Goal: Information Seeking & Learning: Learn about a topic

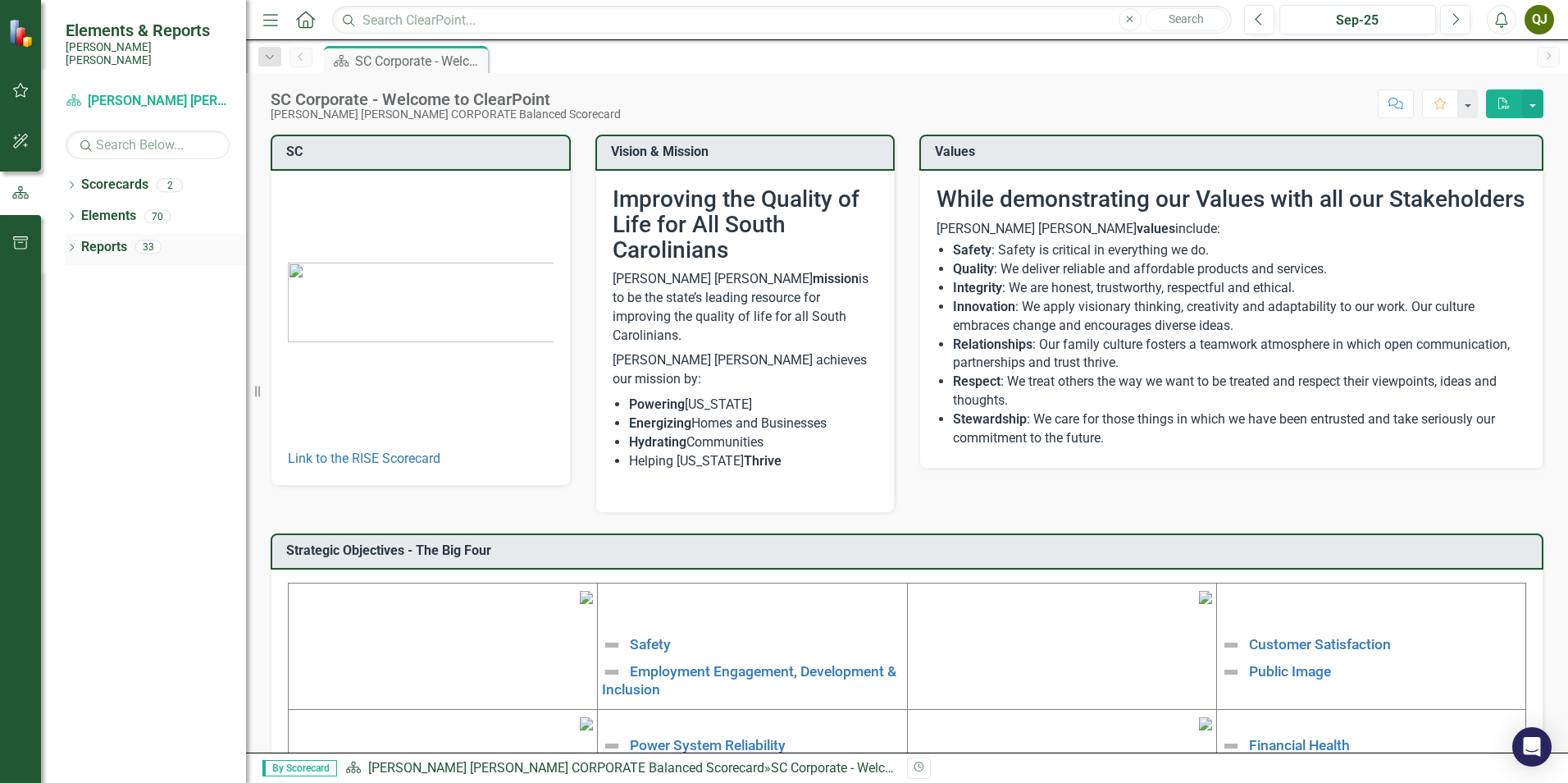
click at [90, 238] on link "Reports" at bounding box center [104, 247] width 45 height 19
click at [87, 238] on link "Reports" at bounding box center [104, 247] width 45 height 19
click at [145, 241] on div "33" at bounding box center [149, 247] width 27 height 14
click at [86, 238] on link "Reports" at bounding box center [104, 247] width 45 height 19
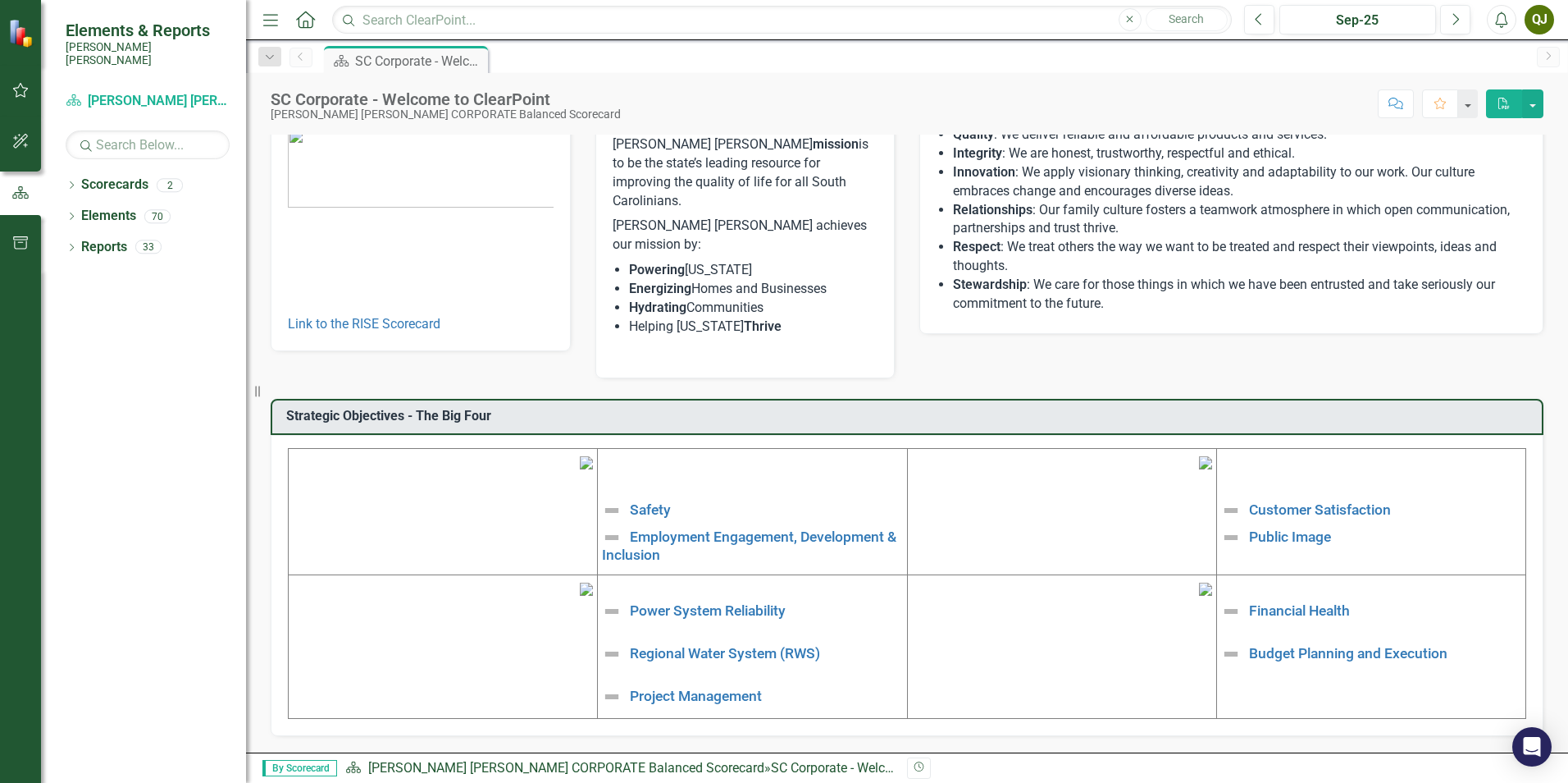
scroll to position [246, 0]
click at [18, 90] on icon "button" at bounding box center [21, 90] width 17 height 13
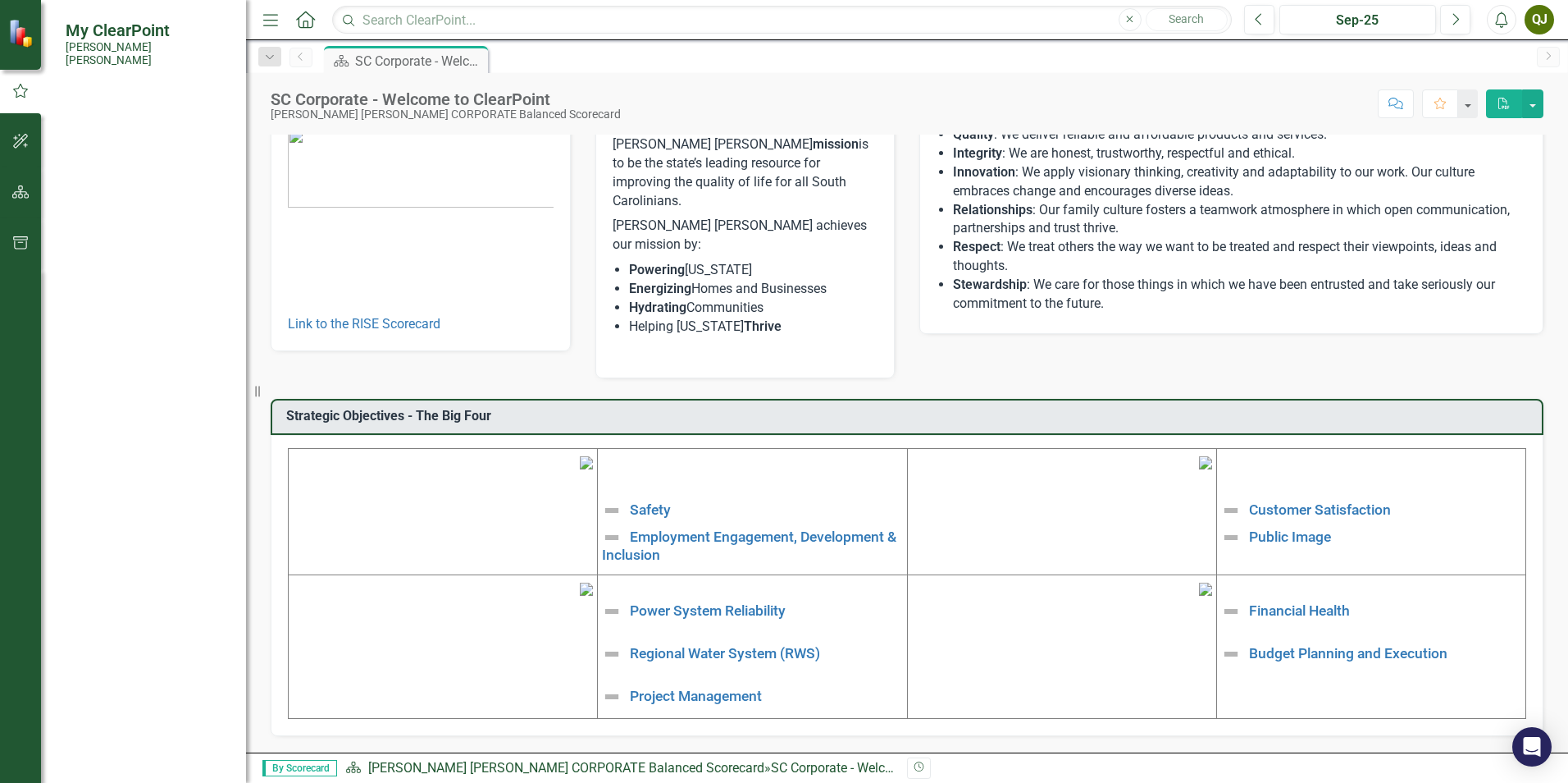
click at [115, 118] on link "My Workspace" at bounding box center [147, 128] width 164 height 19
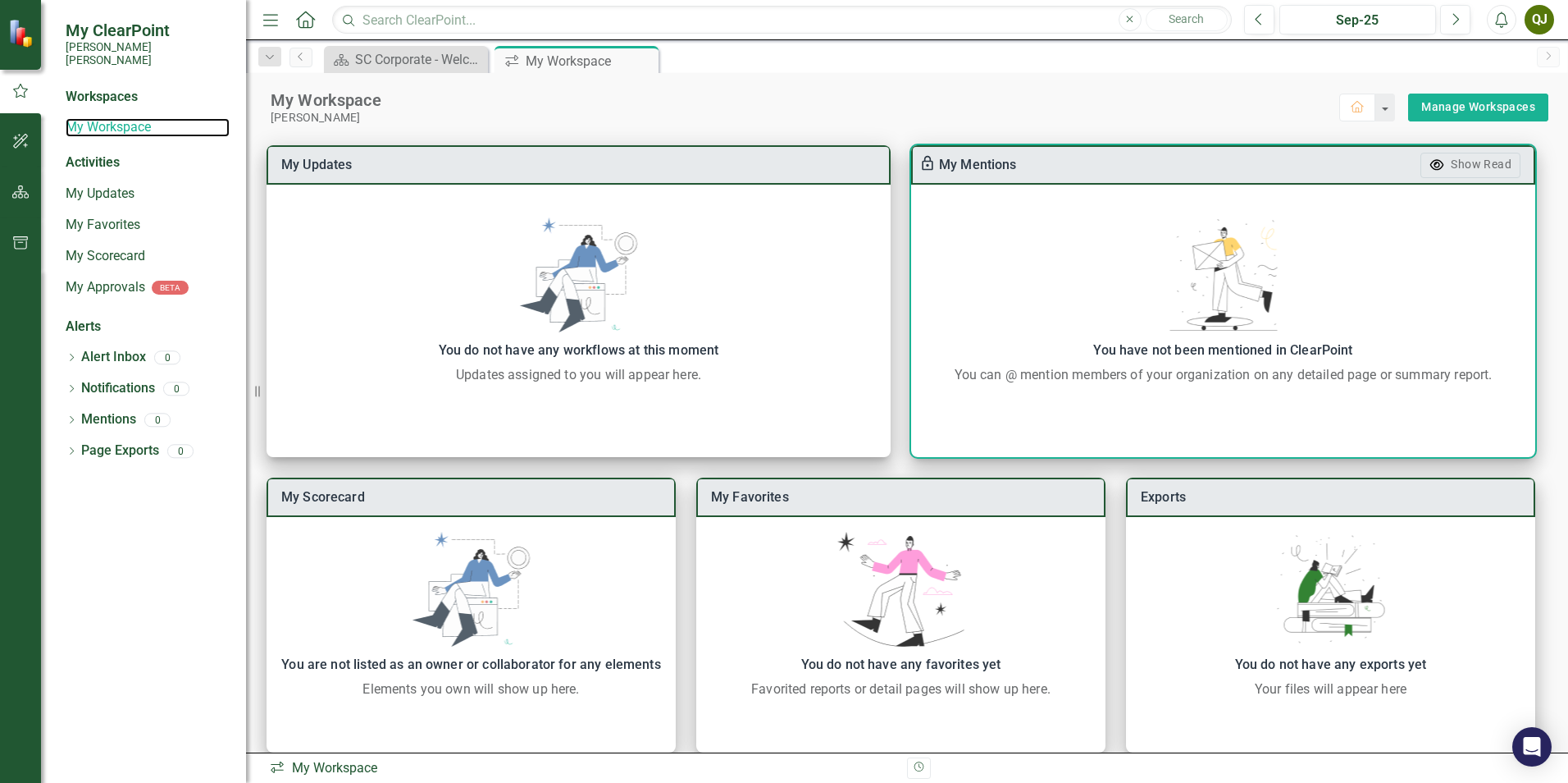
scroll to position [21, 0]
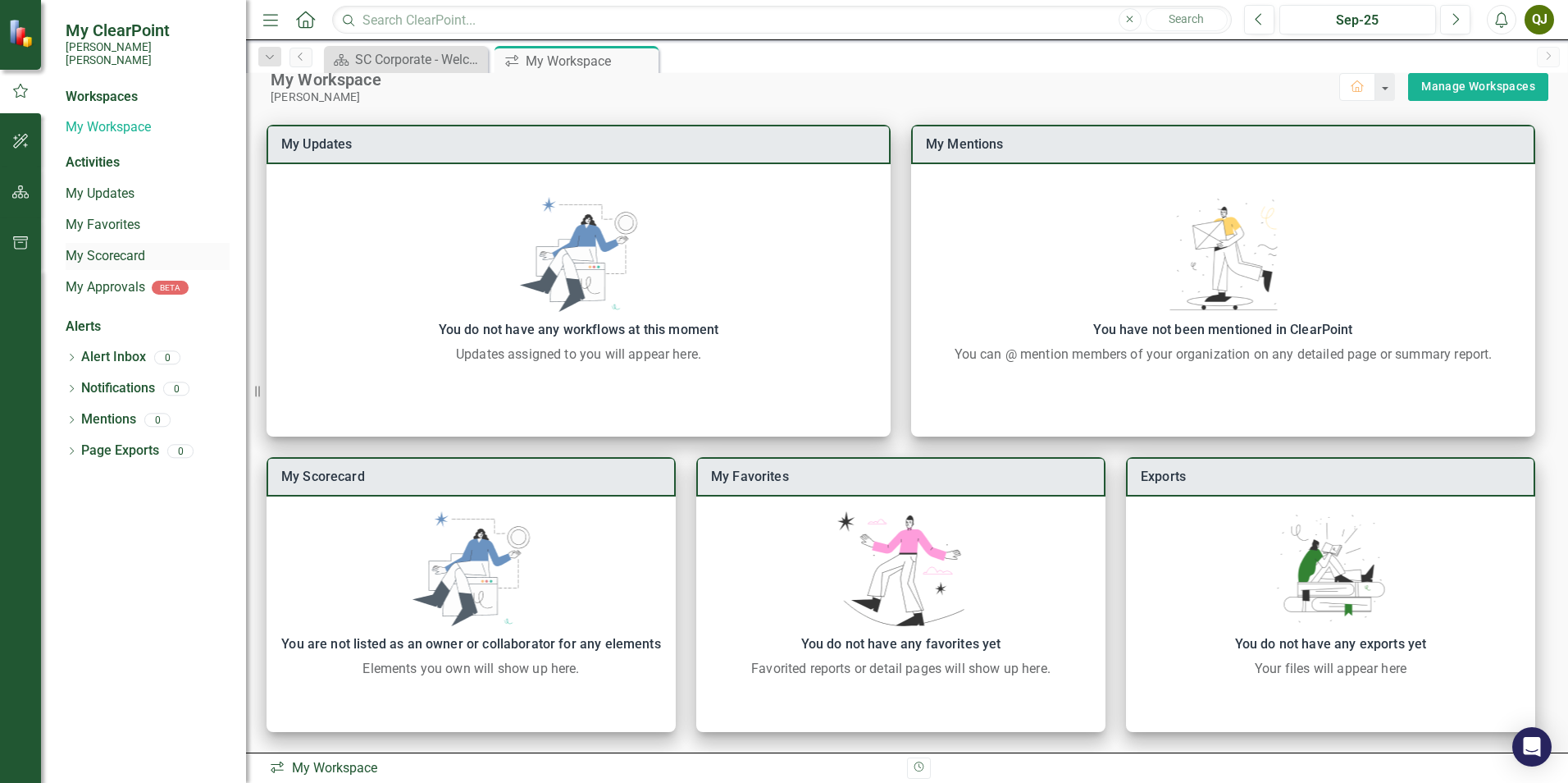
click at [117, 246] on link "My Scorecard" at bounding box center [147, 256] width 164 height 19
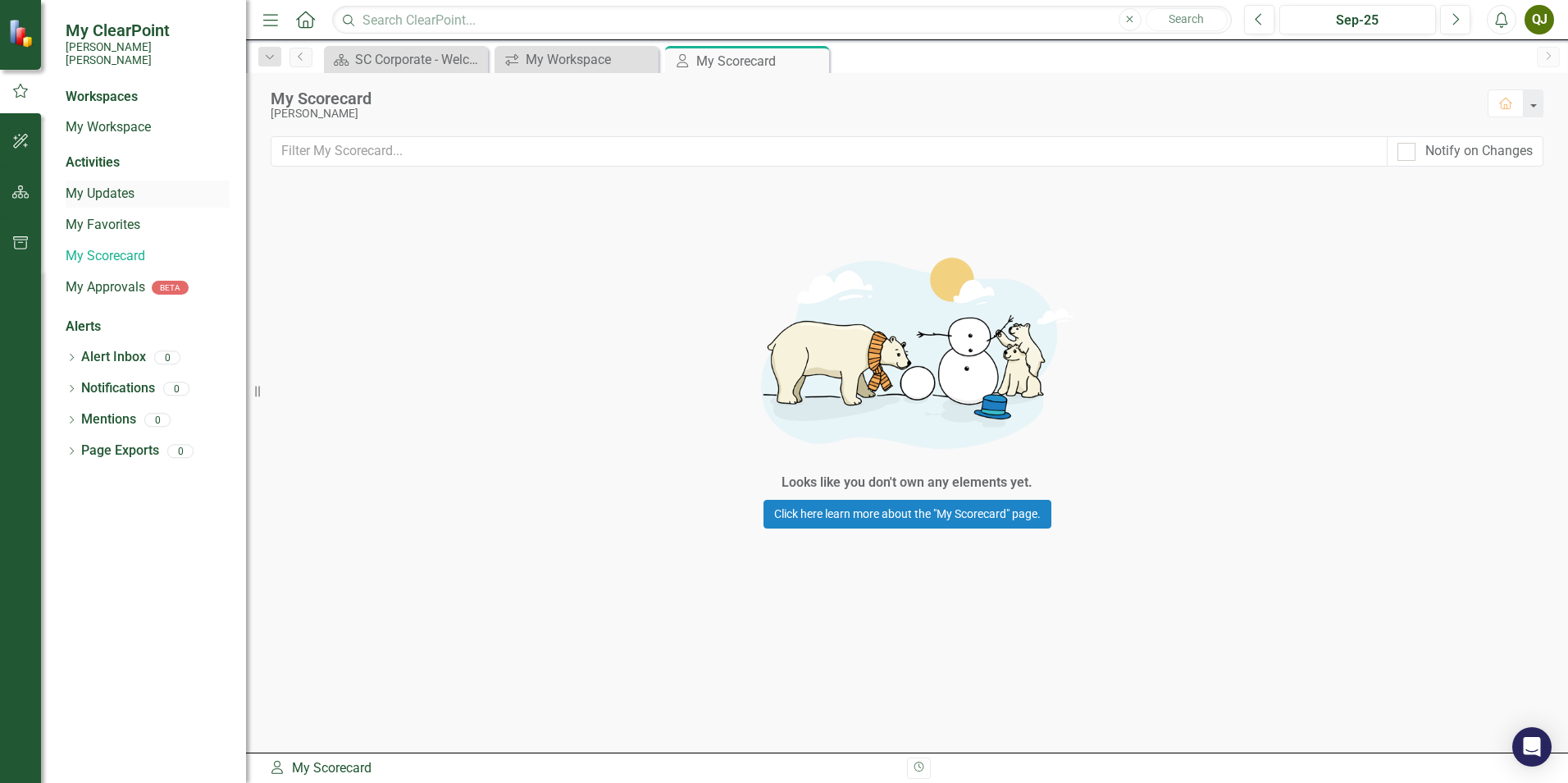
click at [118, 185] on link "My Updates" at bounding box center [147, 194] width 164 height 19
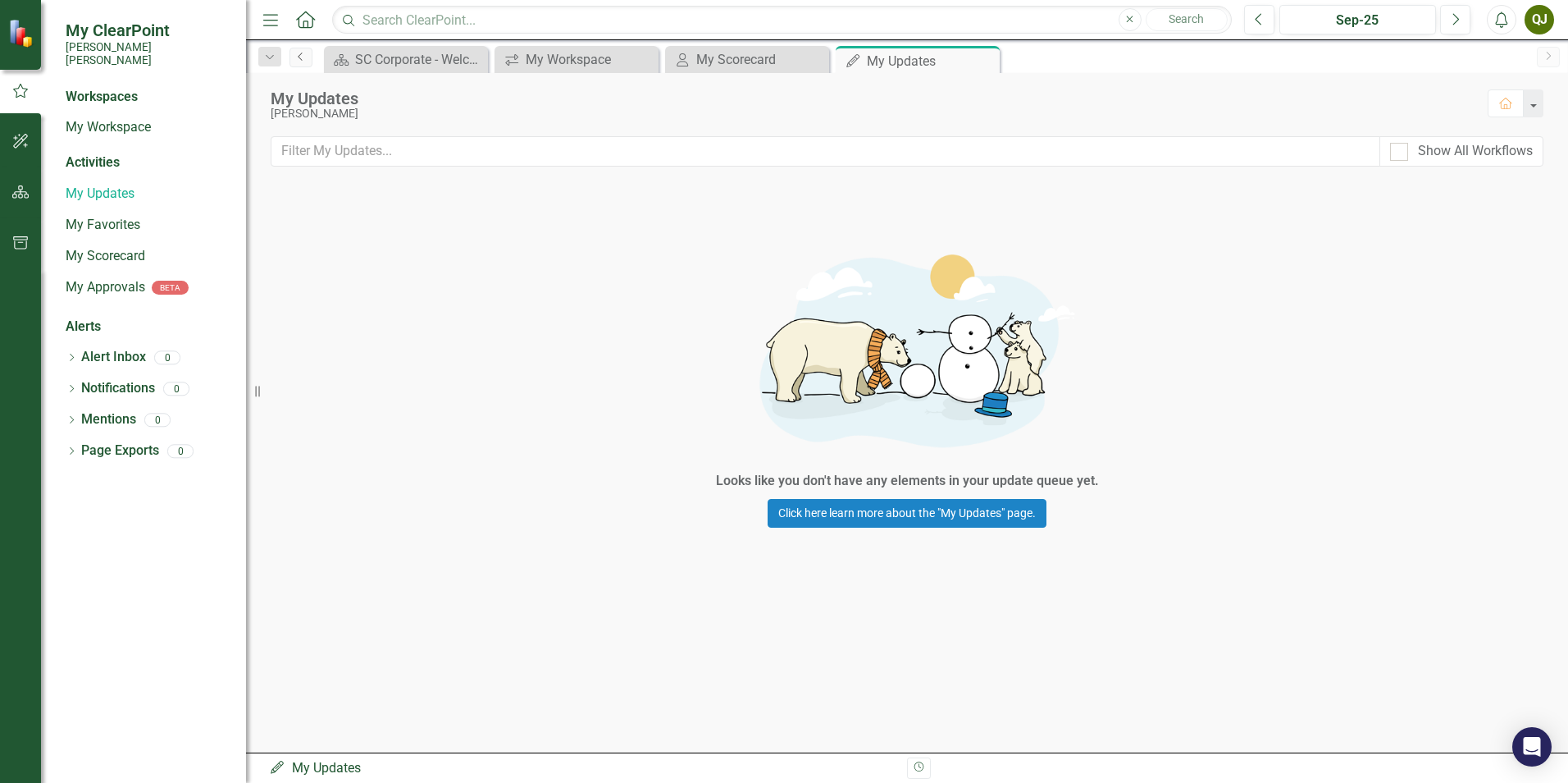
click at [307, 58] on icon "Previous" at bounding box center [301, 57] width 13 height 9
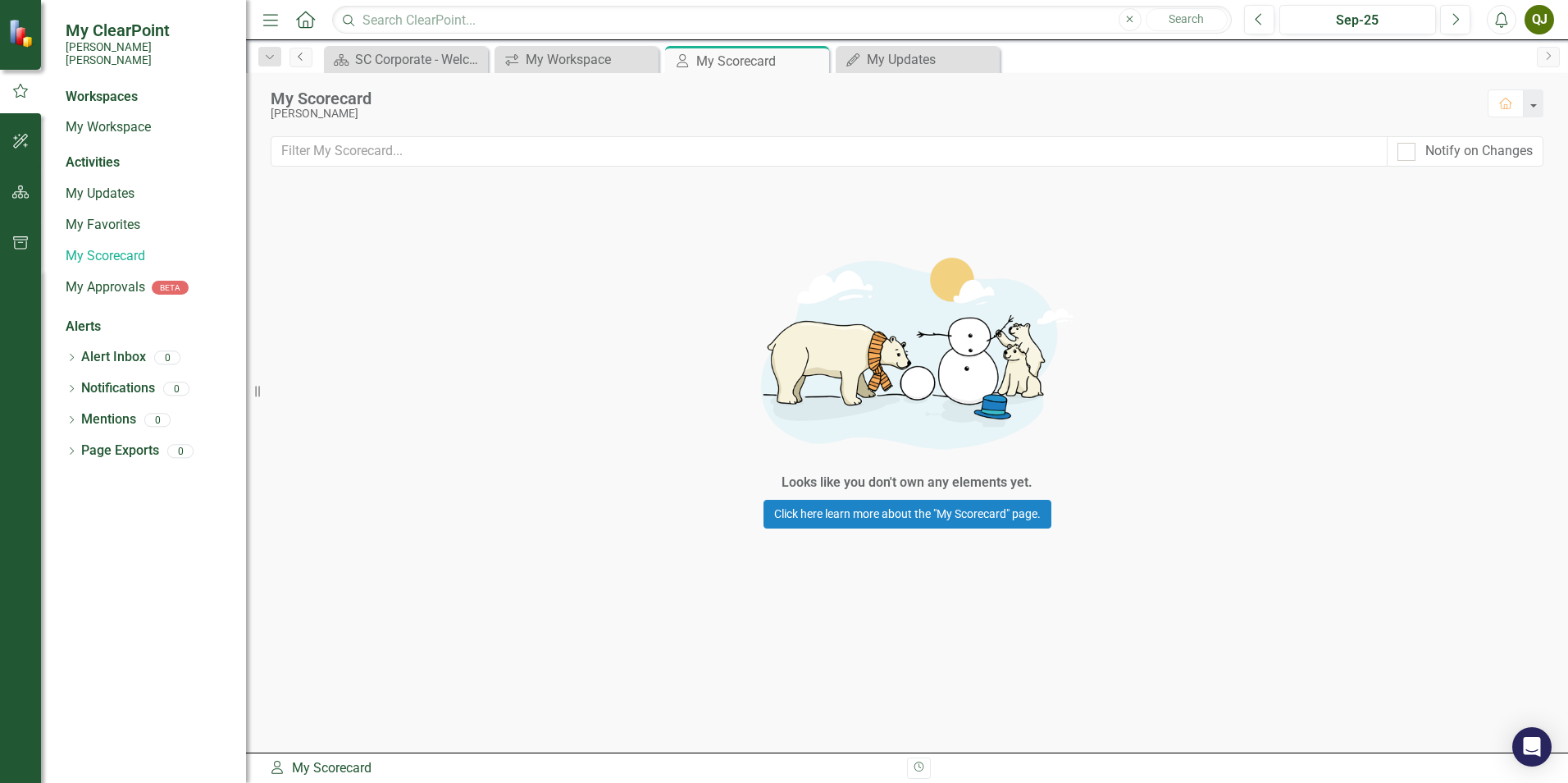
click at [304, 58] on icon "Previous" at bounding box center [301, 57] width 13 height 9
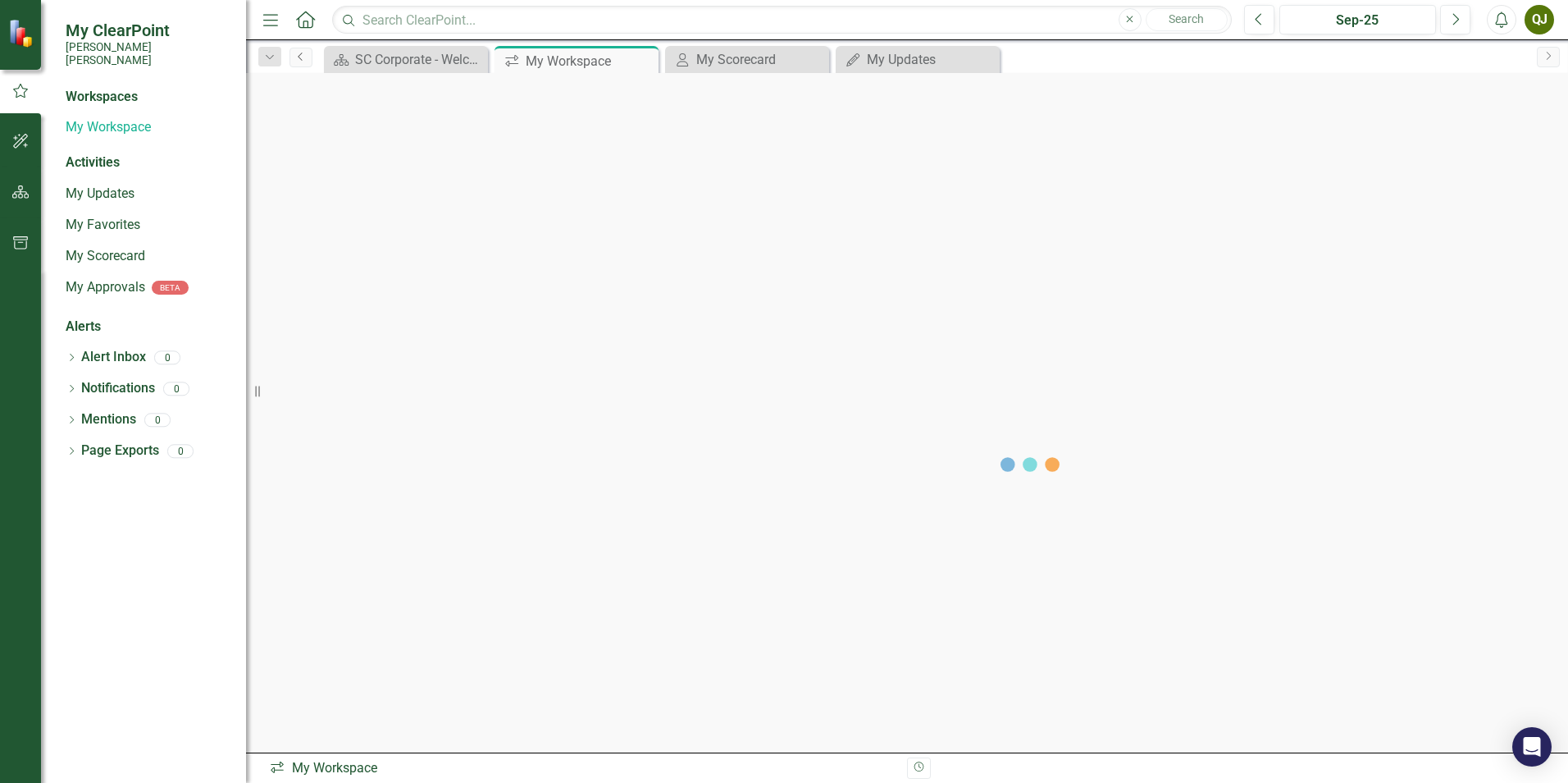
click at [304, 58] on icon "Previous" at bounding box center [301, 57] width 13 height 9
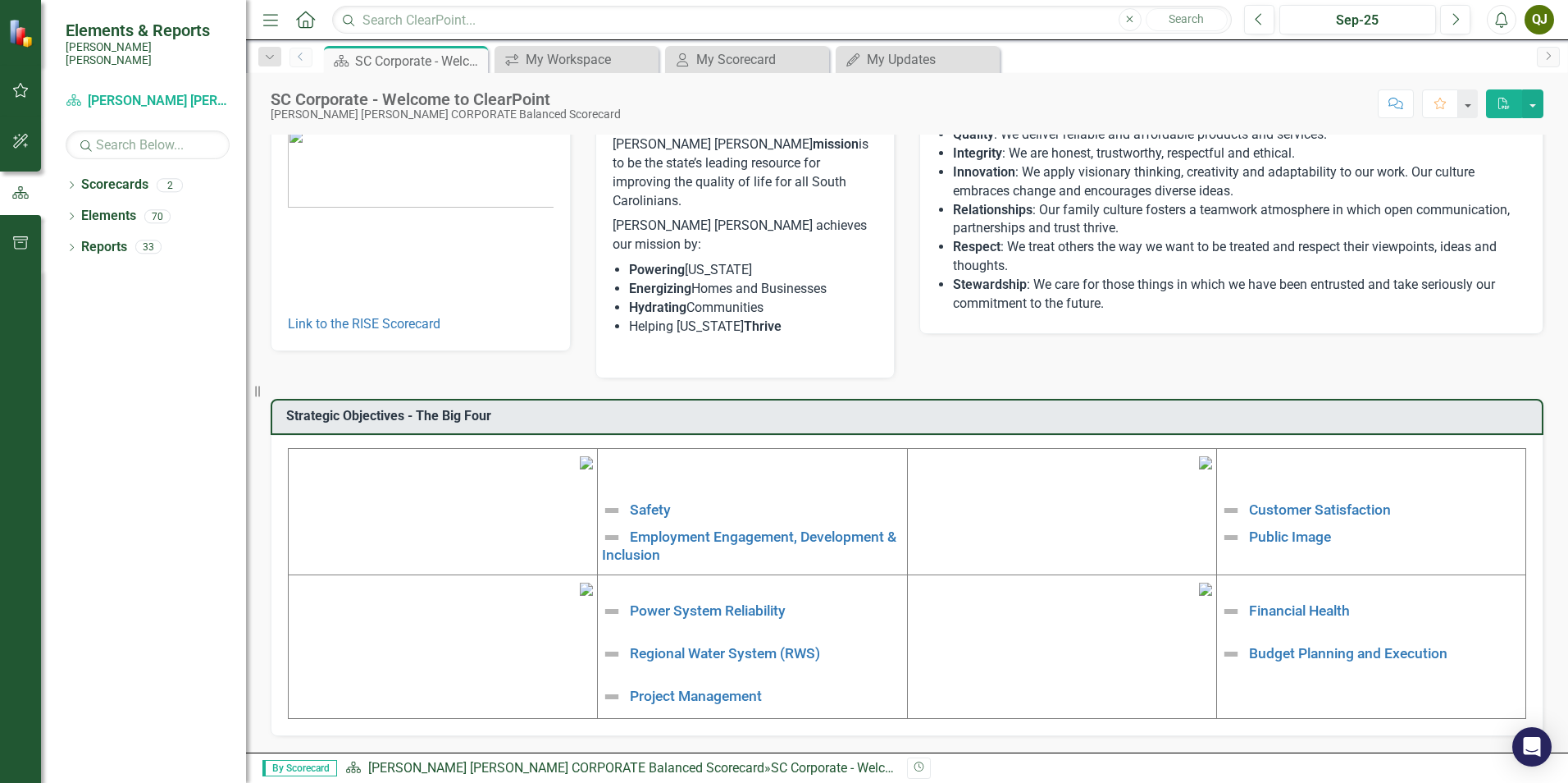
scroll to position [246, 0]
click at [672, 645] on link "Regional Water System (RWS)" at bounding box center [725, 652] width 190 height 16
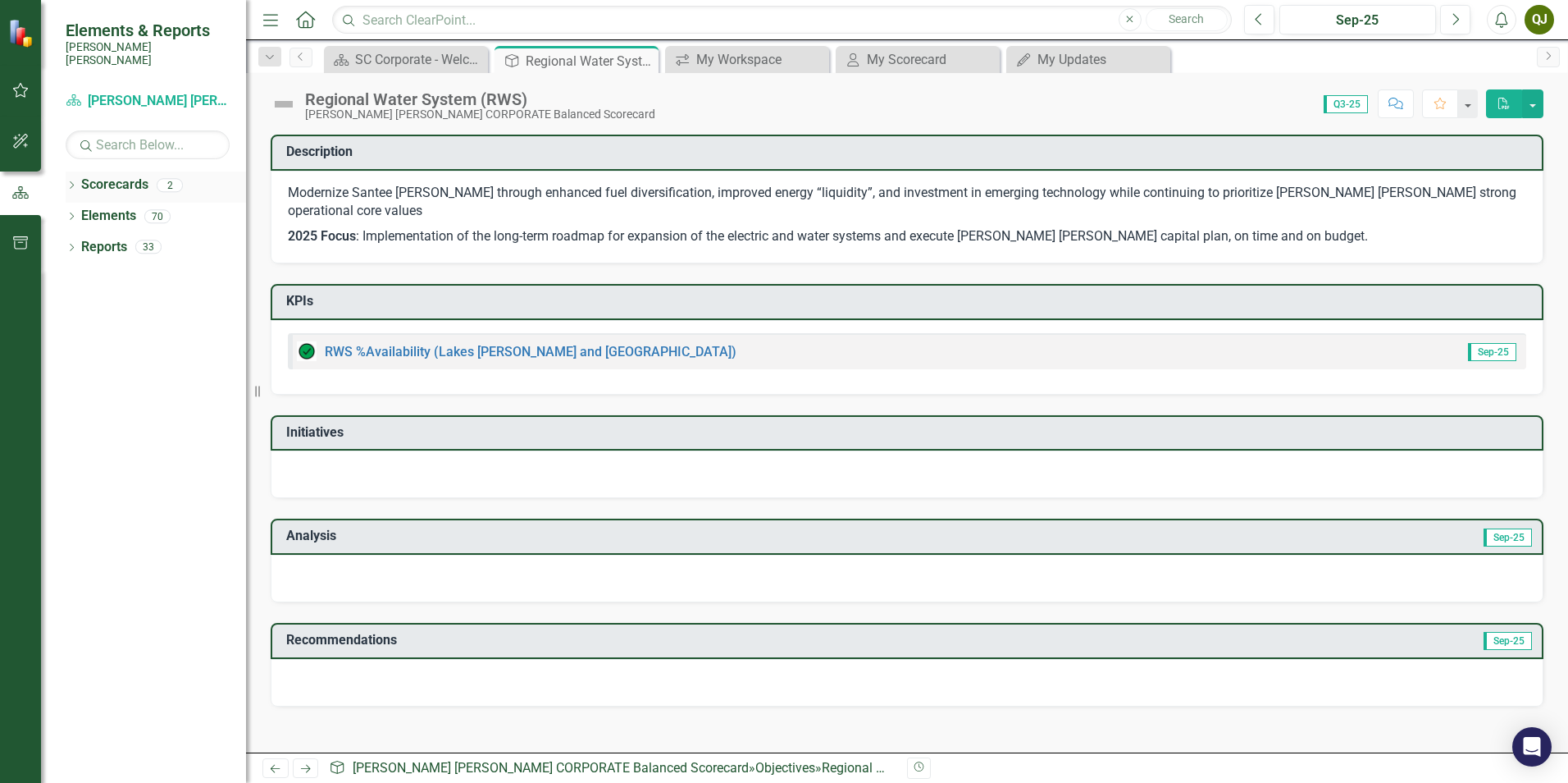
click at [78, 175] on div "Dropdown Scorecards 2" at bounding box center [155, 187] width 180 height 31
click at [72, 180] on div "Dropdown" at bounding box center [71, 187] width 11 height 14
click at [170, 207] on link "[PERSON_NAME] [PERSON_NAME] CORPORATE Balanced Scorecard" at bounding box center [168, 216] width 155 height 19
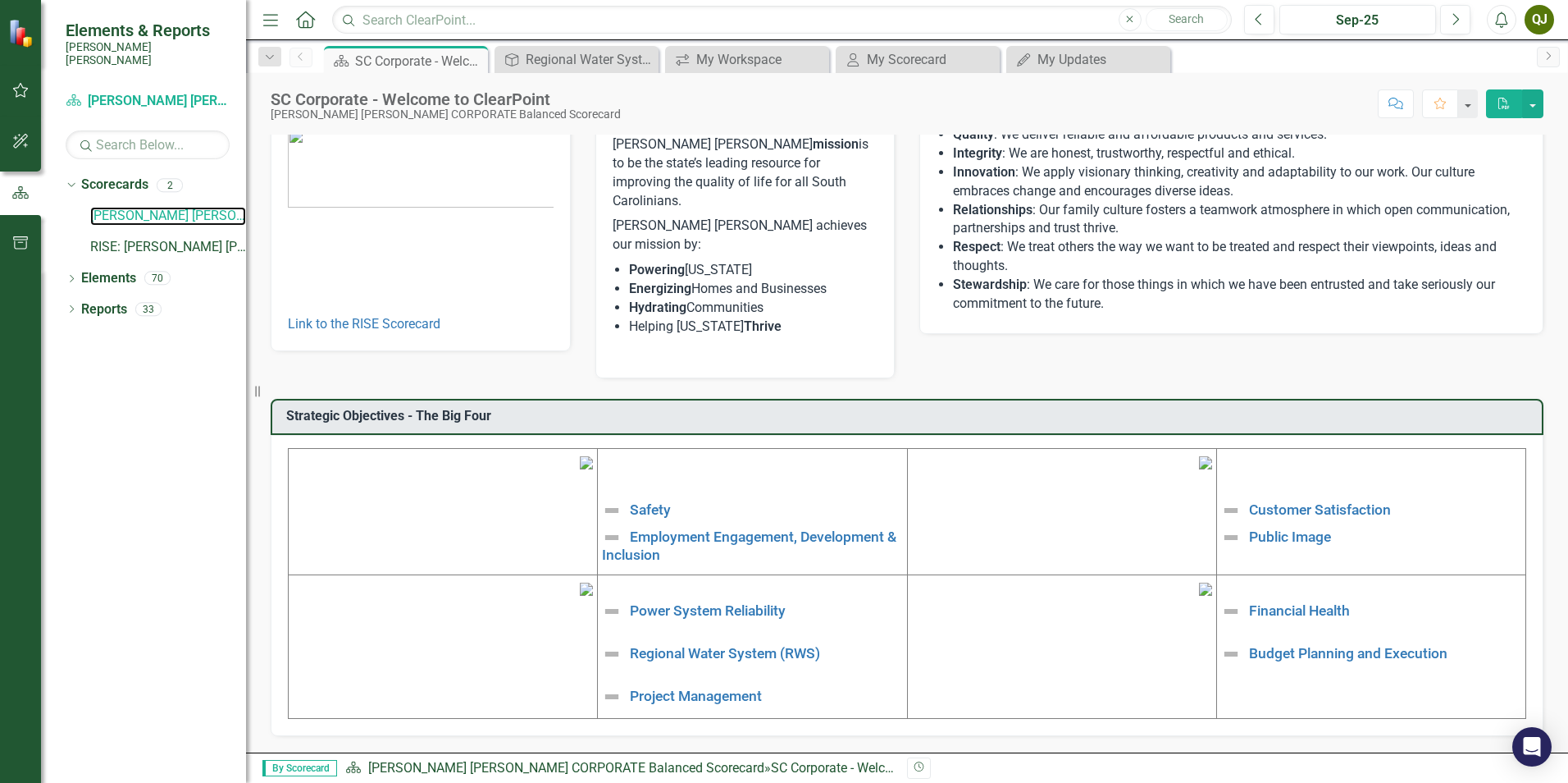
scroll to position [246, 0]
click at [652, 501] on link "Safety" at bounding box center [650, 509] width 41 height 16
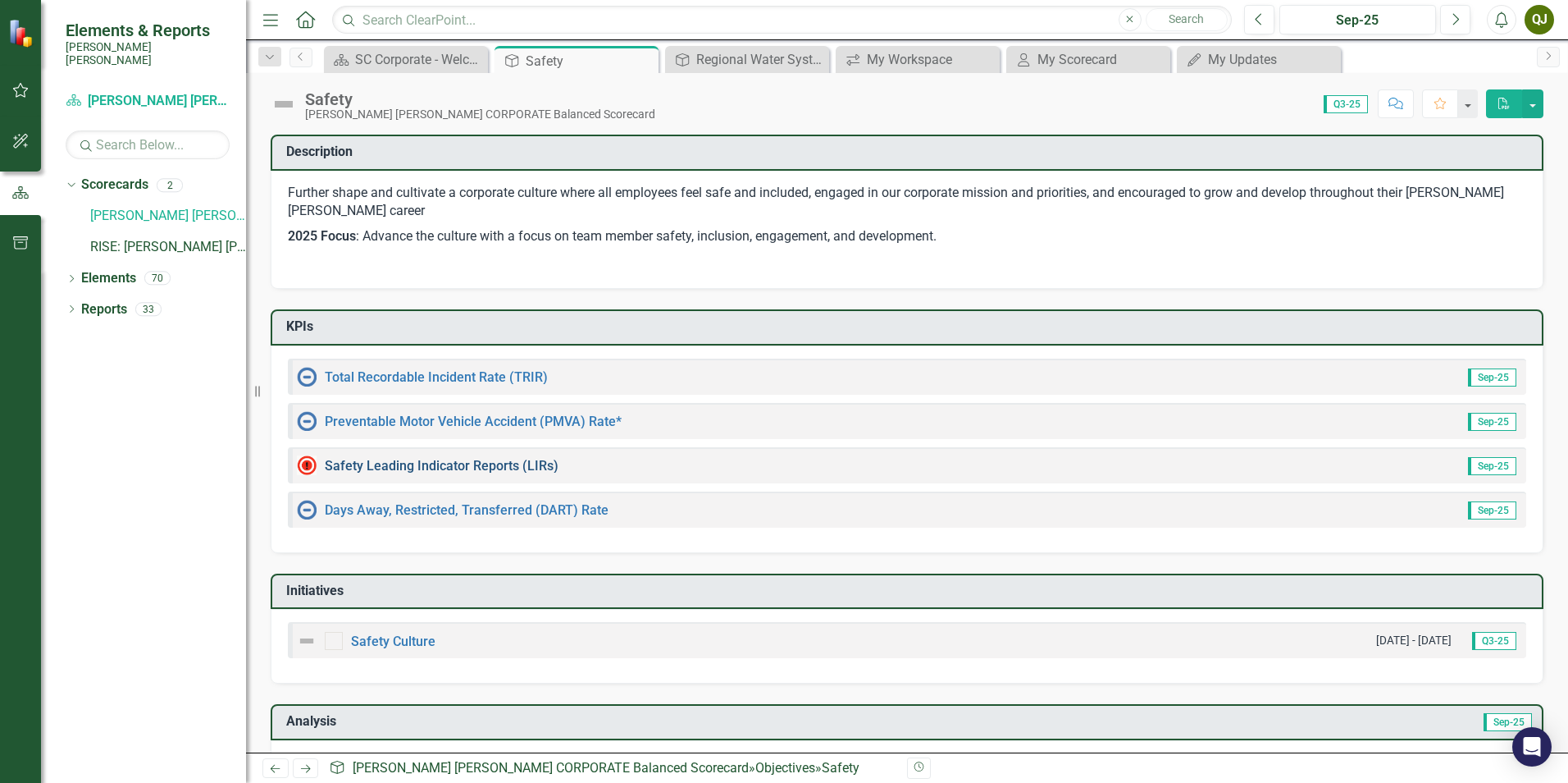
click at [460, 466] on link "Safety Leading Indicator Reports (LIRs)" at bounding box center [442, 465] width 234 height 15
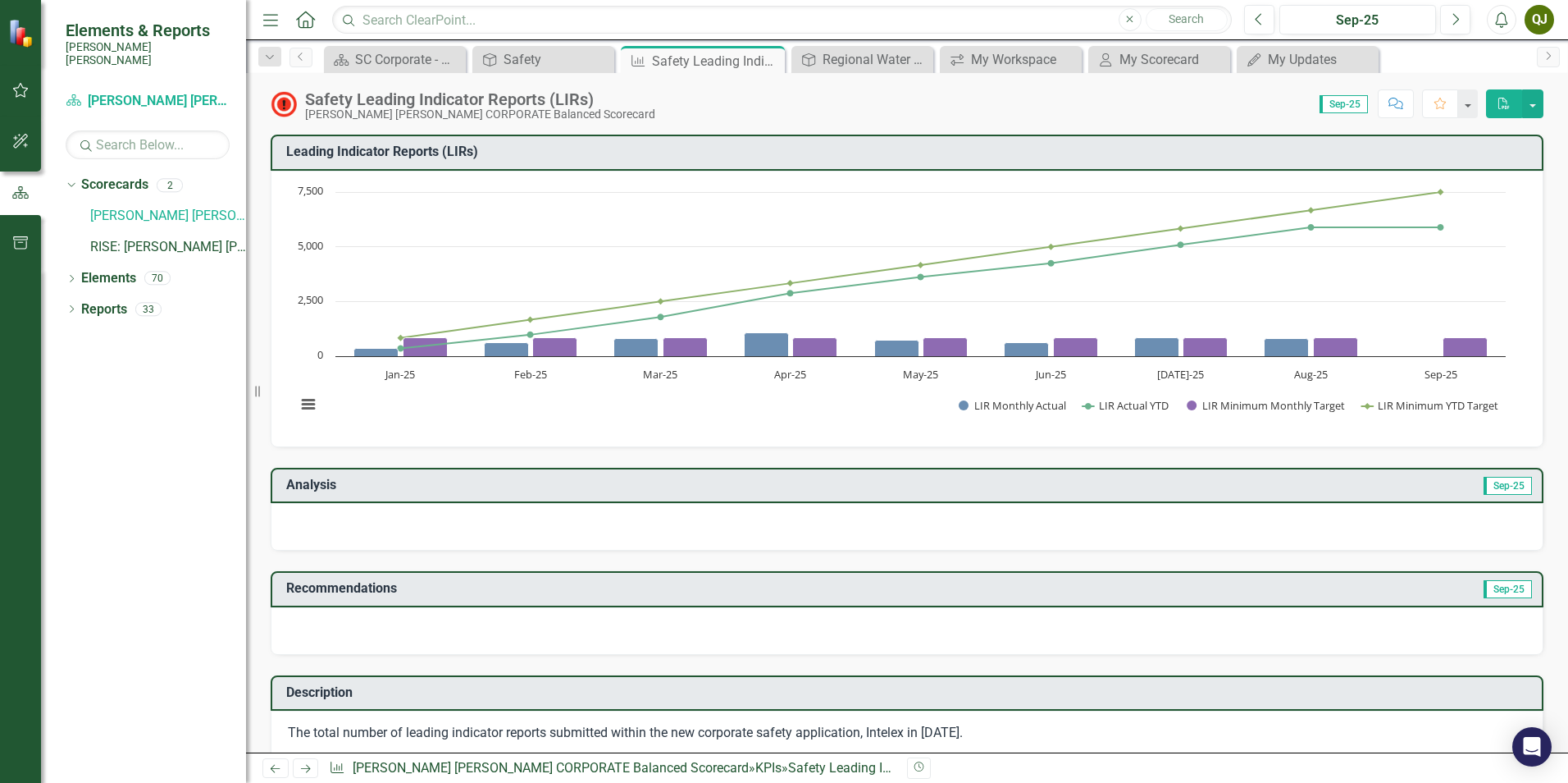
click at [1349, 494] on td "Sep-25" at bounding box center [1222, 486] width 624 height 27
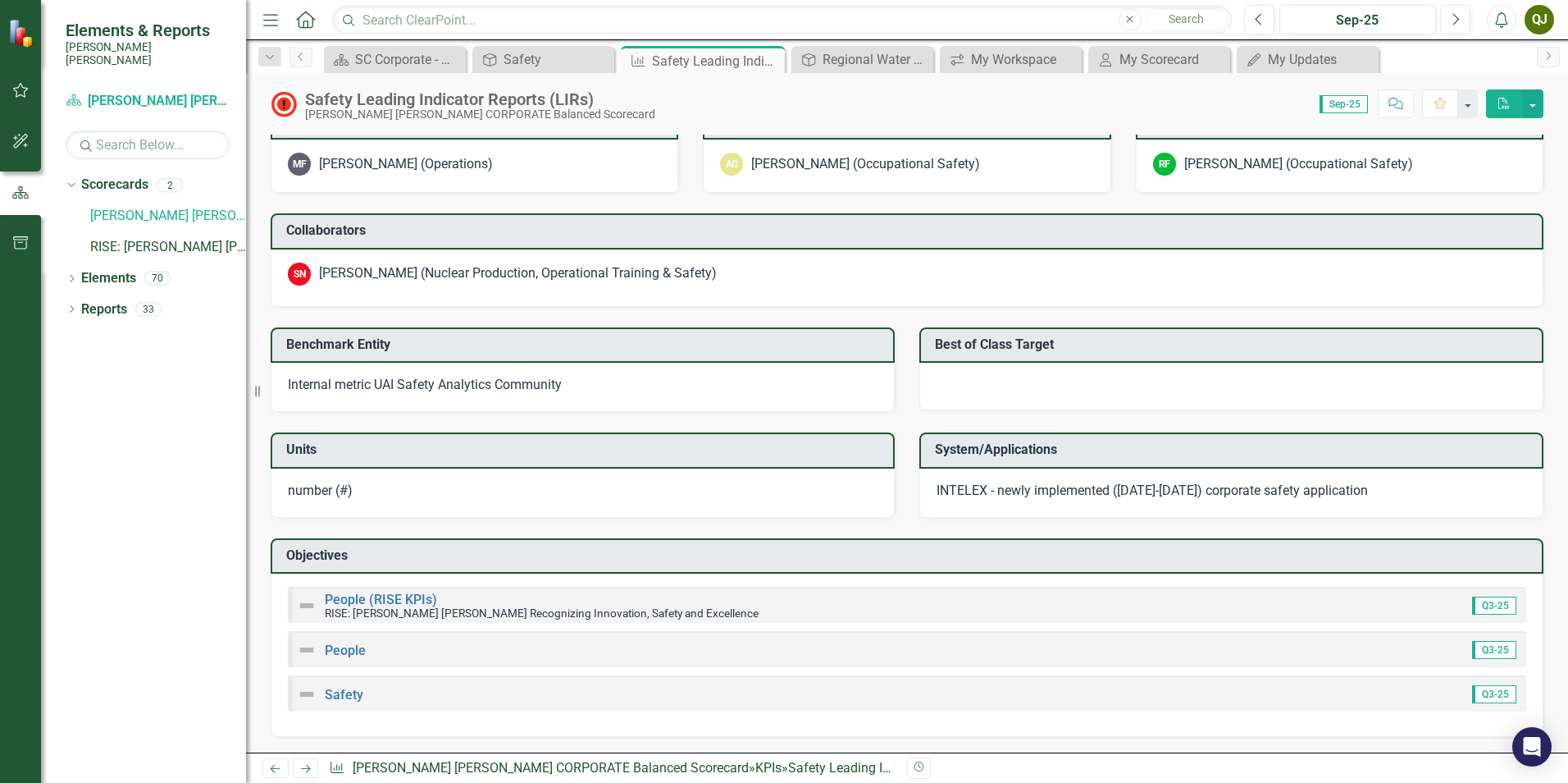
scroll to position [1481, 0]
click at [23, 99] on button "button" at bounding box center [21, 91] width 37 height 34
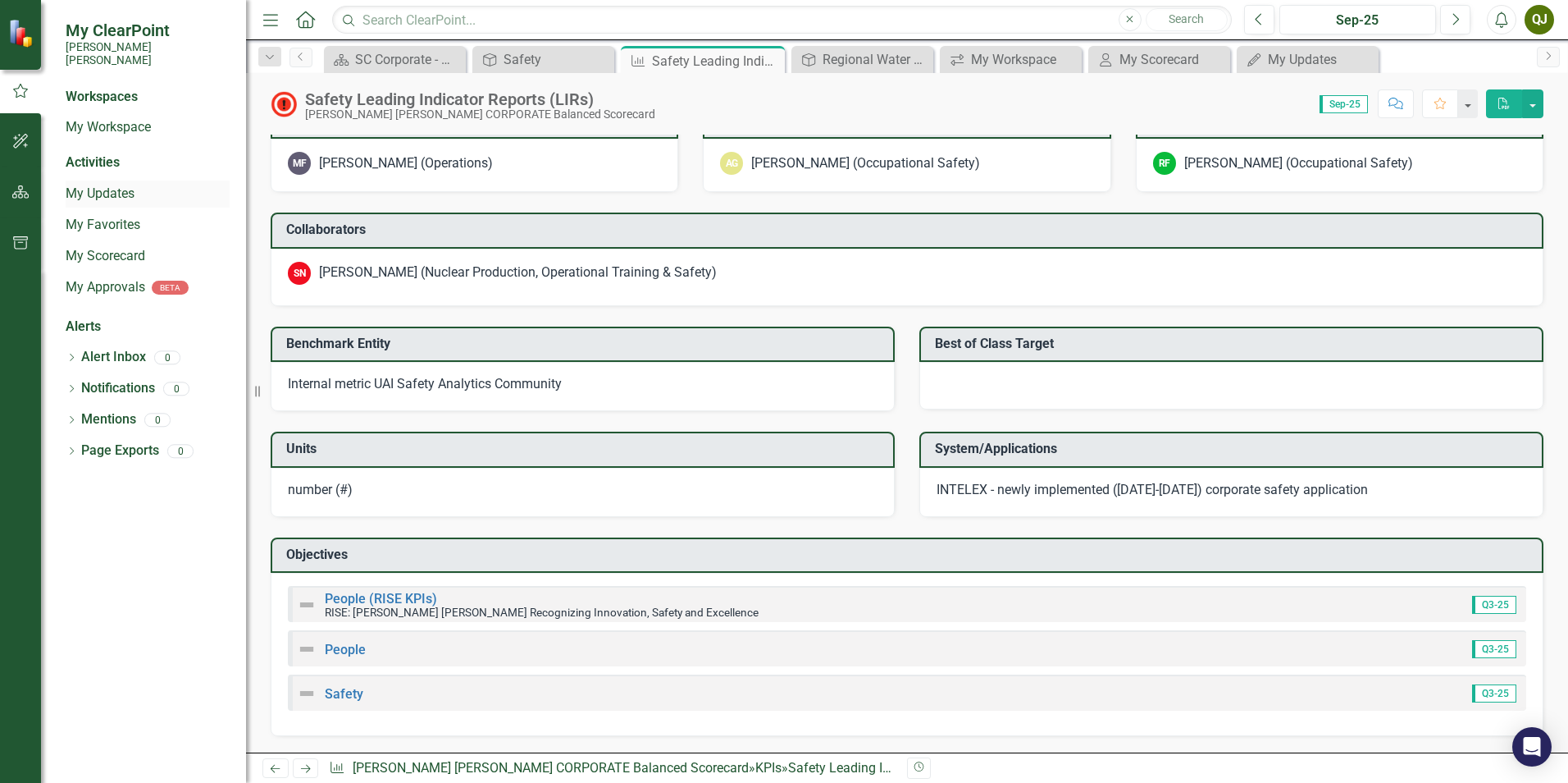
click at [95, 185] on link "My Updates" at bounding box center [147, 194] width 164 height 19
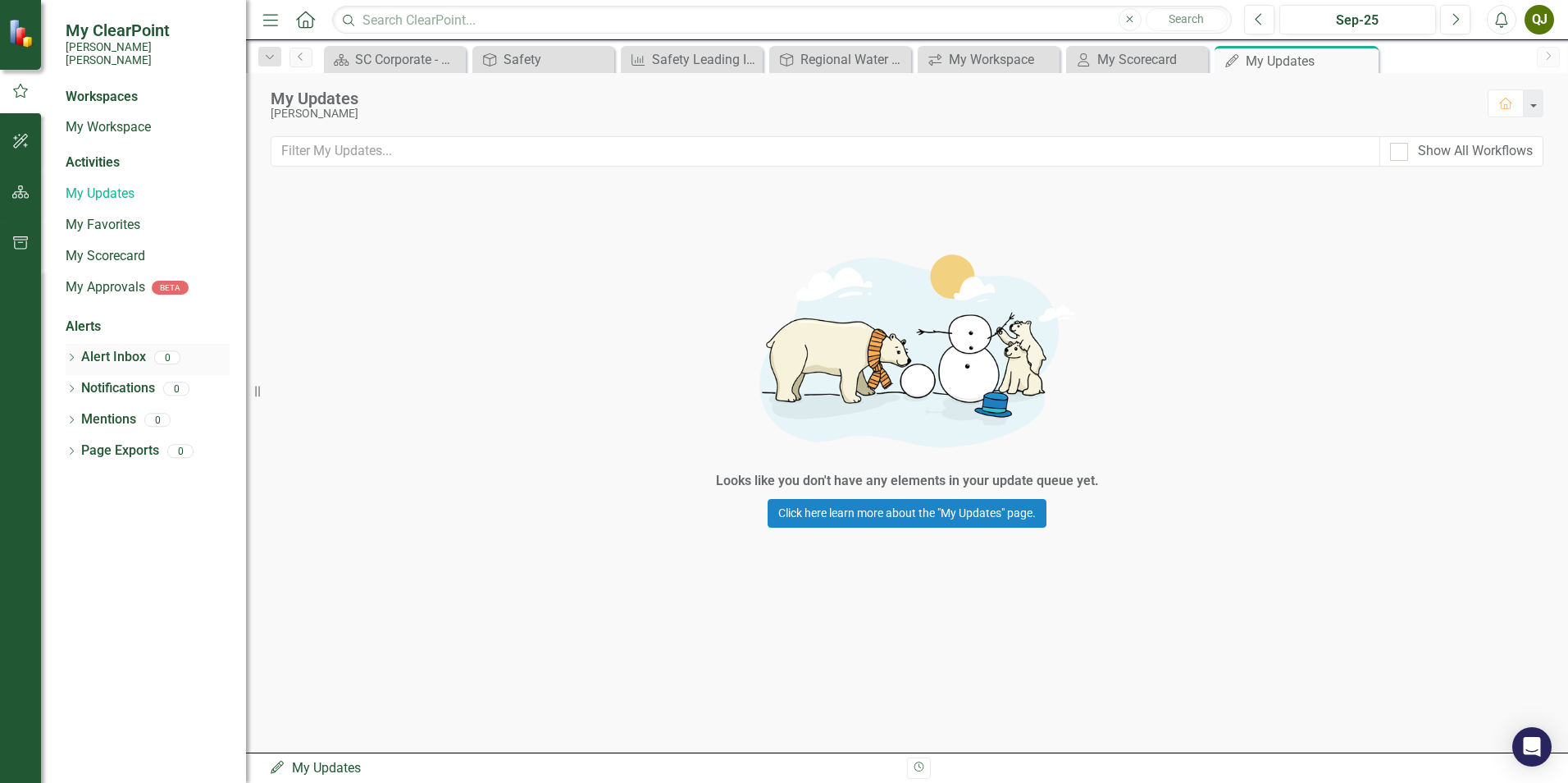
click at [69, 353] on div "Dropdown" at bounding box center [71, 359] width 11 height 14
click at [18, 191] on icon "button" at bounding box center [21, 192] width 17 height 13
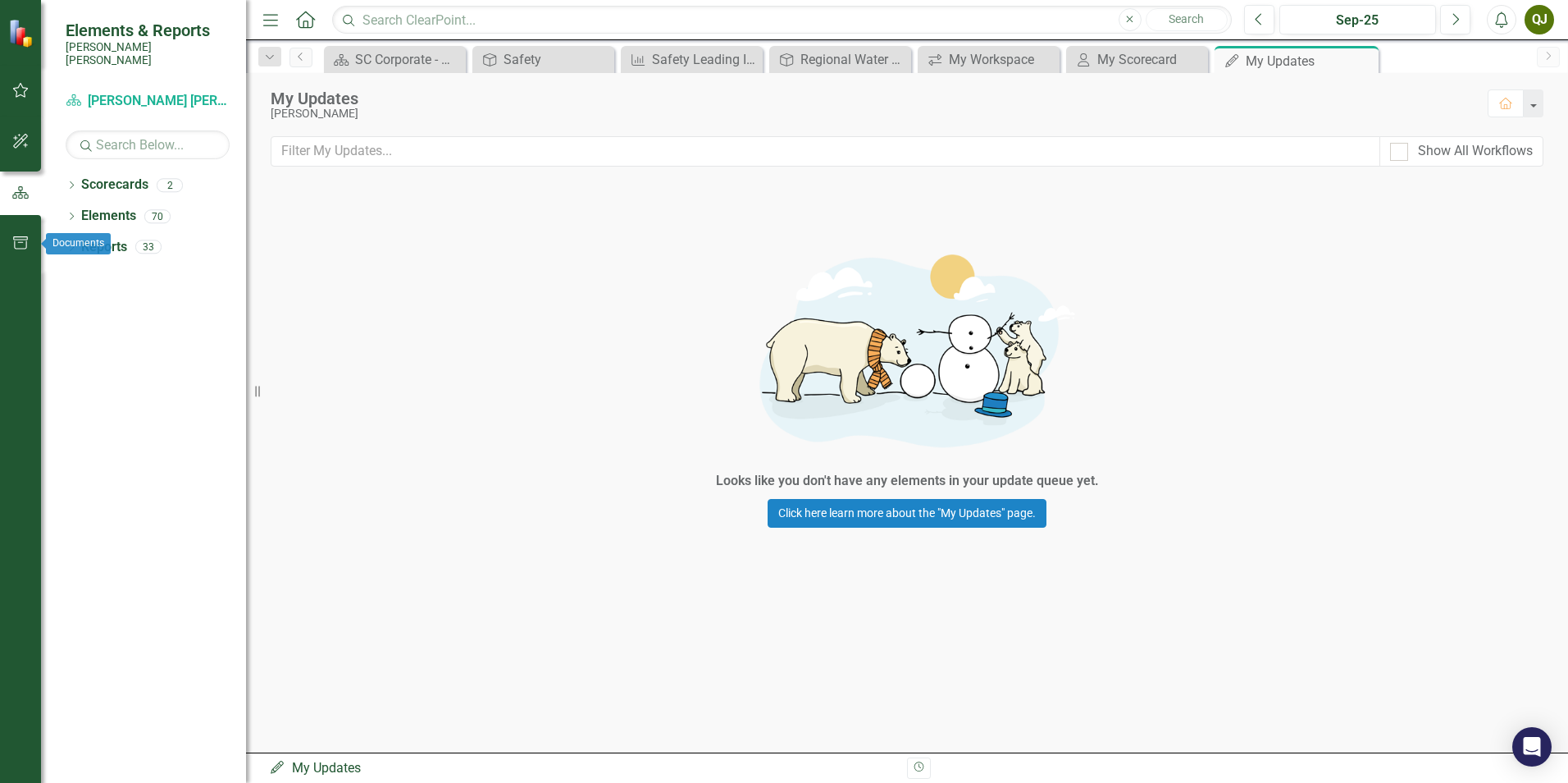
click at [22, 246] on icon "button" at bounding box center [21, 243] width 17 height 13
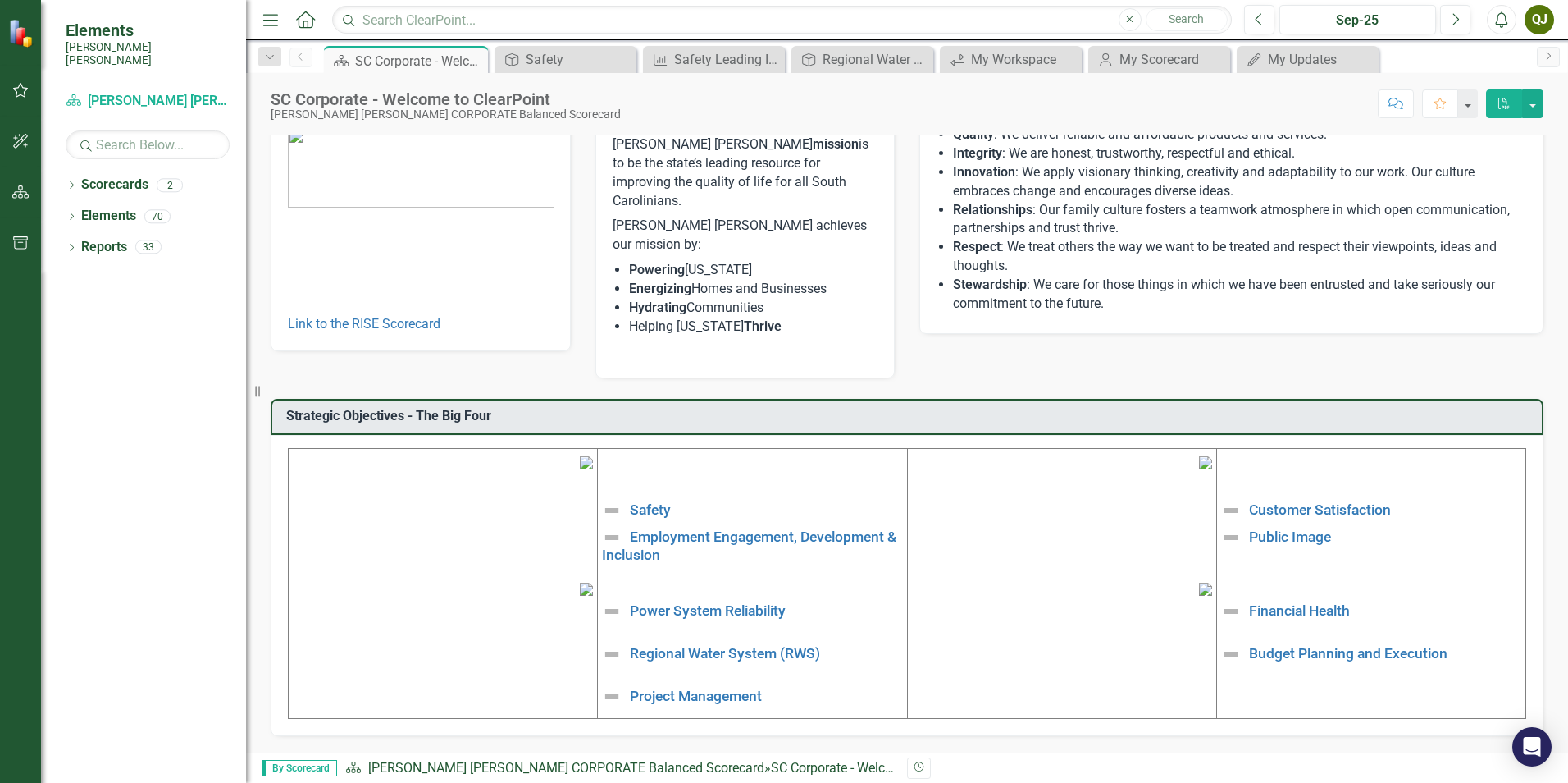
scroll to position [246, 0]
click at [1275, 527] on link "Public Image" at bounding box center [1289, 535] width 82 height 16
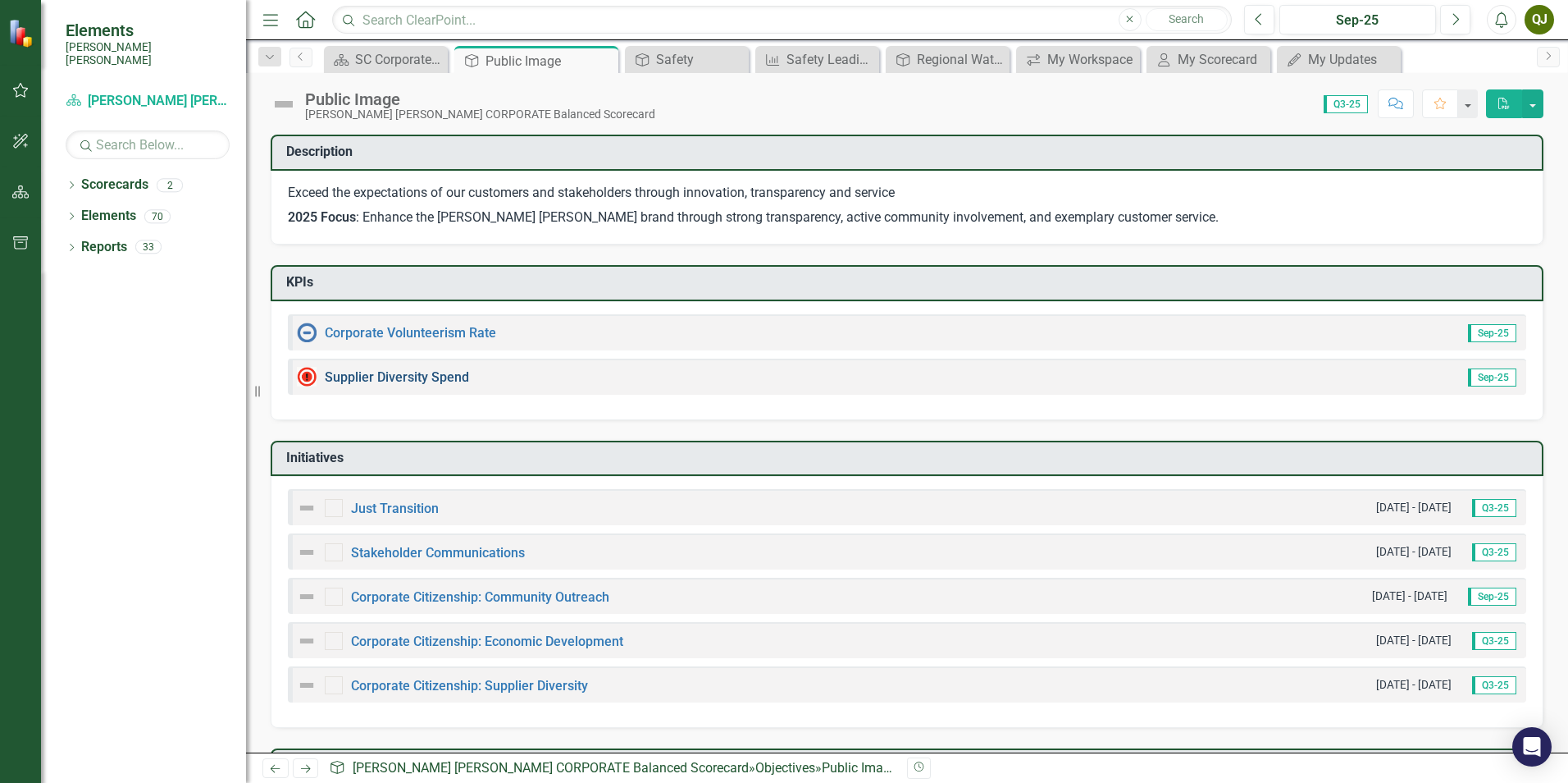
click at [414, 375] on link "Supplier Diversity Spend" at bounding box center [397, 376] width 144 height 15
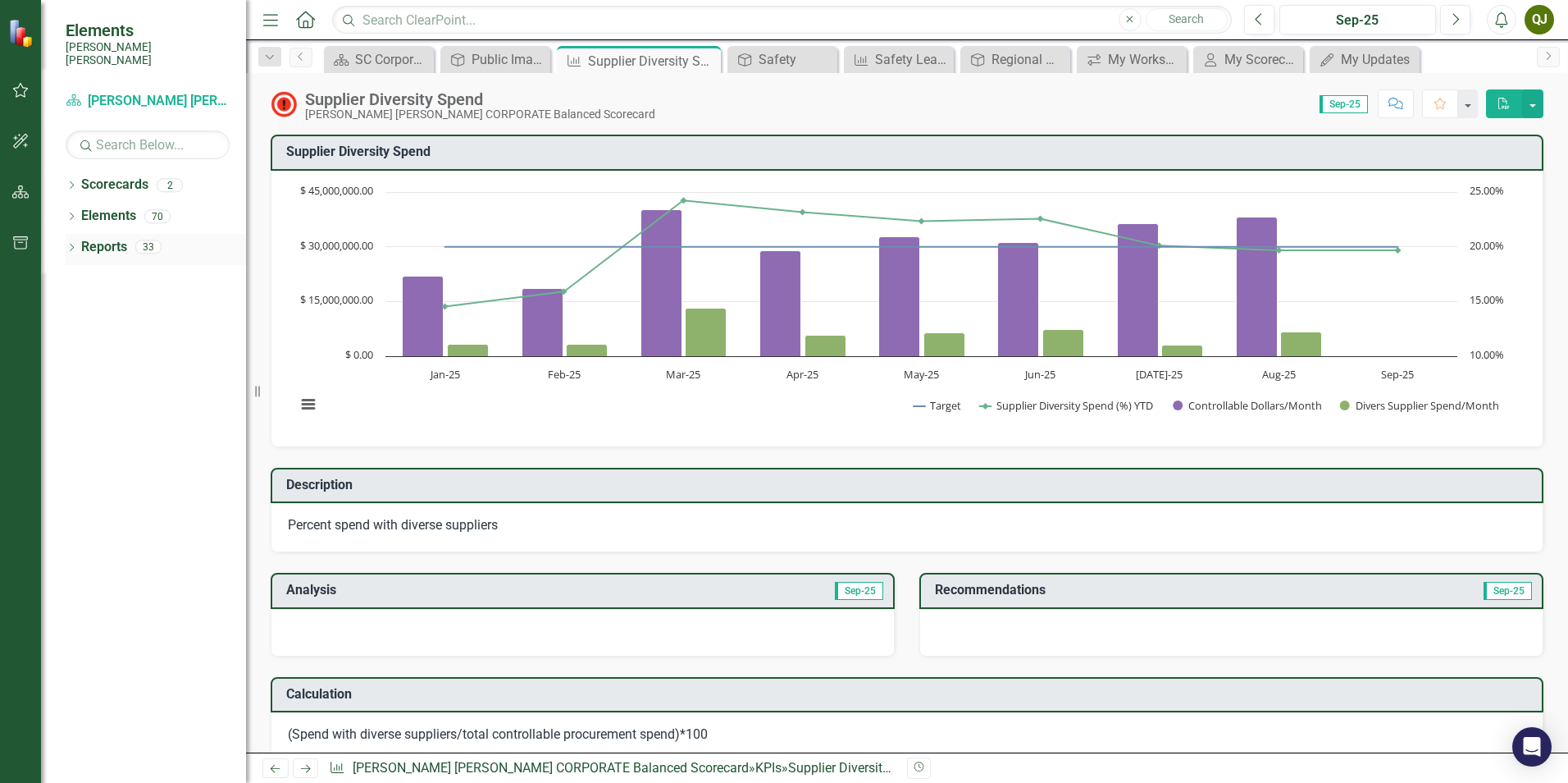
click at [125, 247] on div "Reports 33" at bounding box center [164, 249] width 165 height 31
click at [73, 245] on icon "Dropdown" at bounding box center [71, 249] width 11 height 9
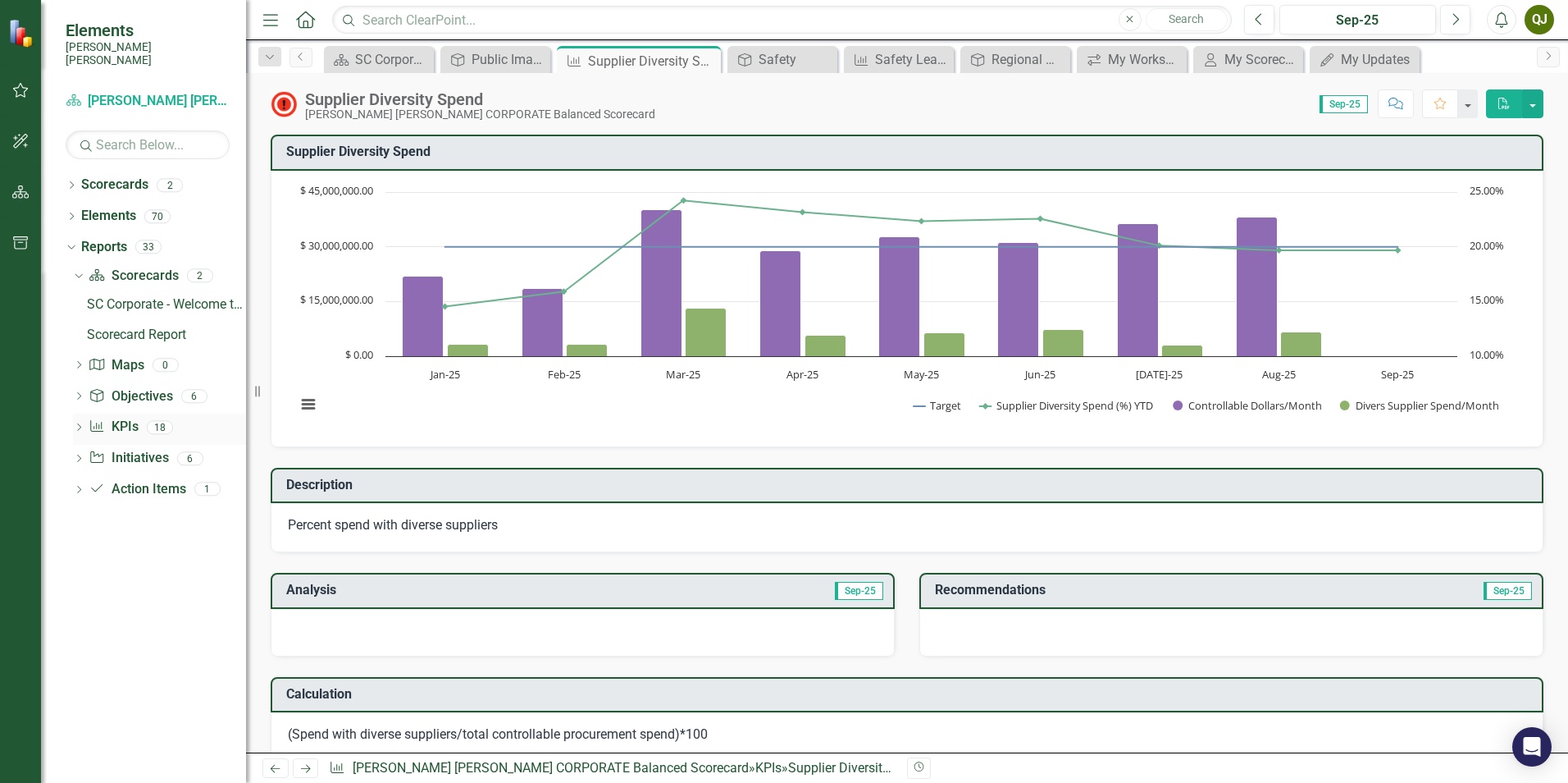
click at [129, 419] on link "KPI KPIs" at bounding box center [113, 428] width 49 height 19
click at [166, 420] on div "18" at bounding box center [160, 427] width 27 height 14
click at [73, 413] on div "Dropdown KPI KPIs 18" at bounding box center [159, 428] width 173 height 31
click at [77, 424] on icon "Dropdown" at bounding box center [79, 428] width 11 height 9
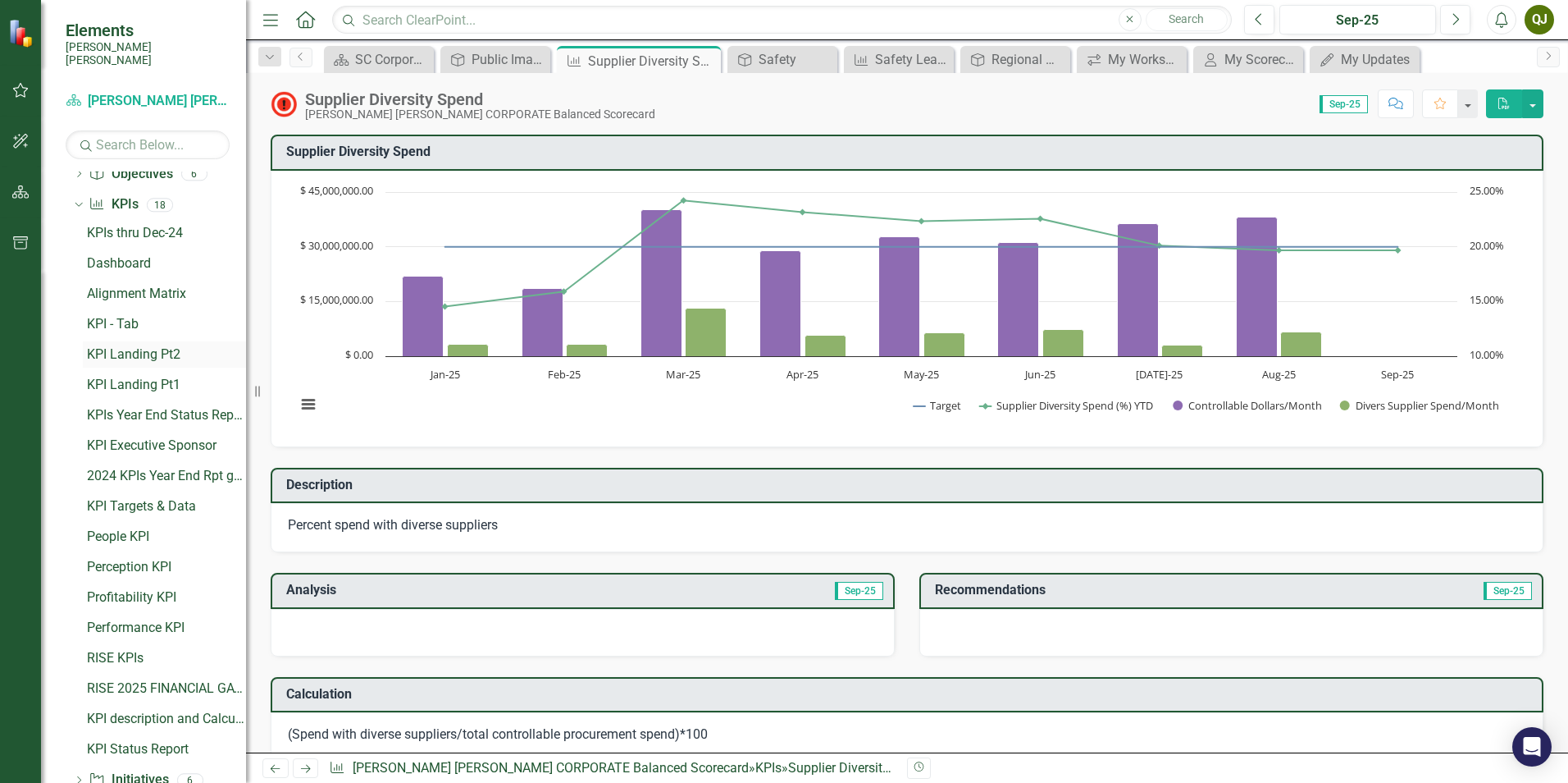
scroll to position [222, 0]
